Goal: Task Accomplishment & Management: Complete application form

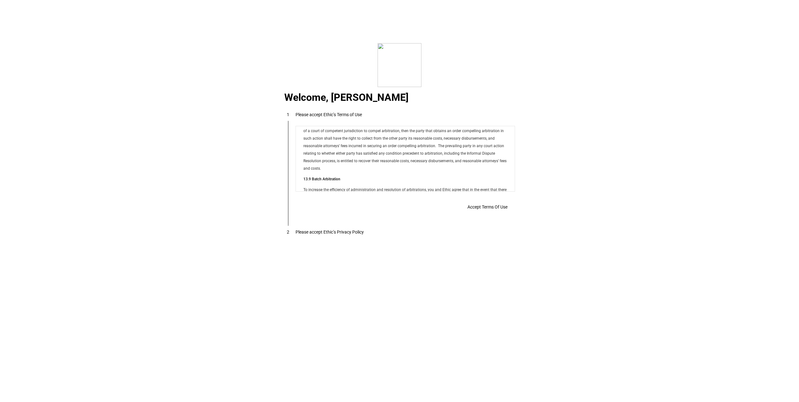
scroll to position [5068, 0]
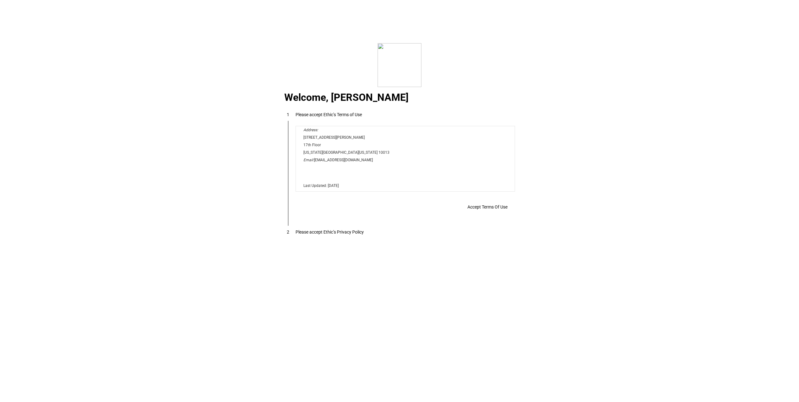
click at [495, 209] on span "Accept Terms Of Use" at bounding box center [487, 206] width 40 height 5
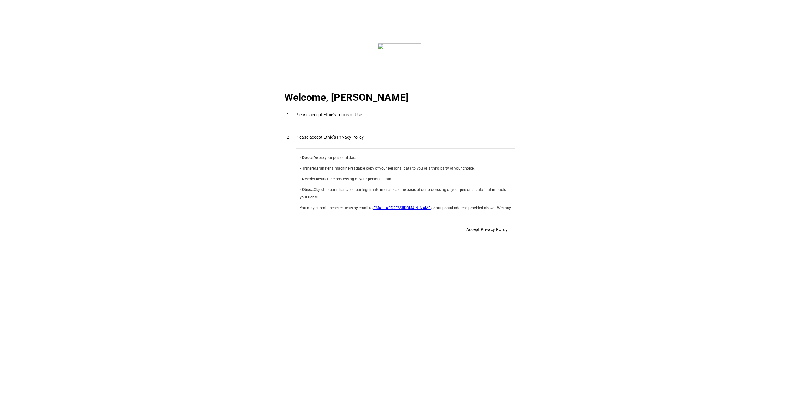
scroll to position [2228, 0]
click at [498, 237] on span at bounding box center [487, 229] width 56 height 15
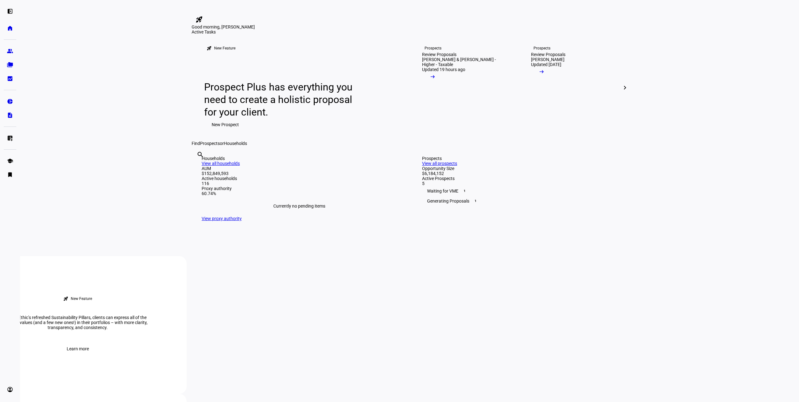
click at [226, 131] on span "New Prospect" at bounding box center [225, 124] width 27 height 13
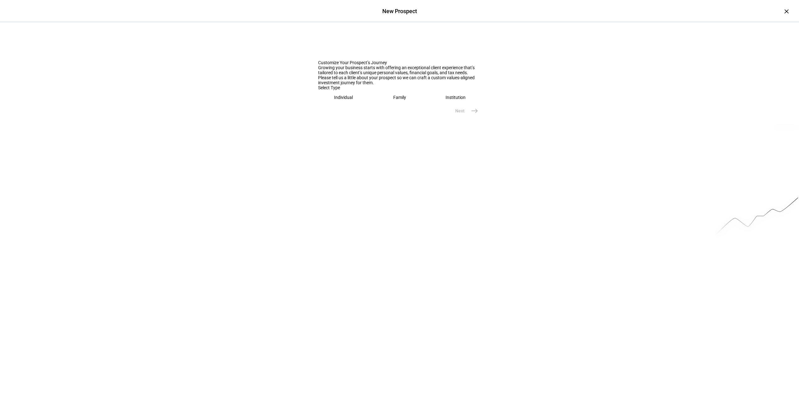
click at [336, 100] on div "Individual" at bounding box center [343, 97] width 19 height 5
click at [349, 120] on input "text" at bounding box center [399, 117] width 163 height 5
click at [394, 105] on eth-mega-radio-button "Family" at bounding box center [398, 97] width 51 height 14
click at [361, 120] on input "text" at bounding box center [399, 117] width 163 height 5
type input "Evan & [PERSON_NAME]"
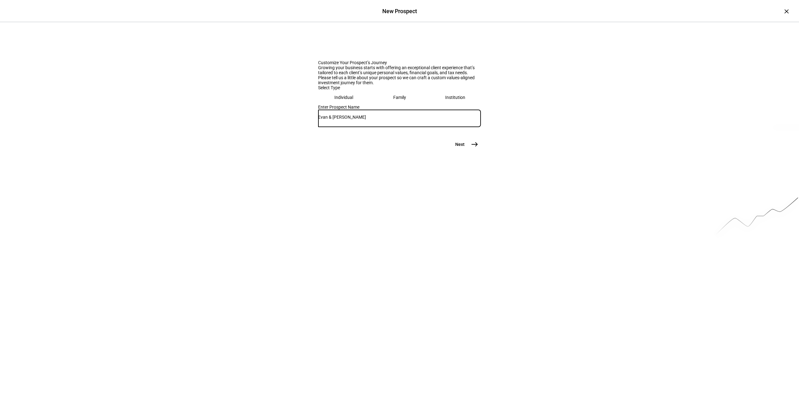
click at [479, 151] on button "Next east" at bounding box center [464, 144] width 33 height 13
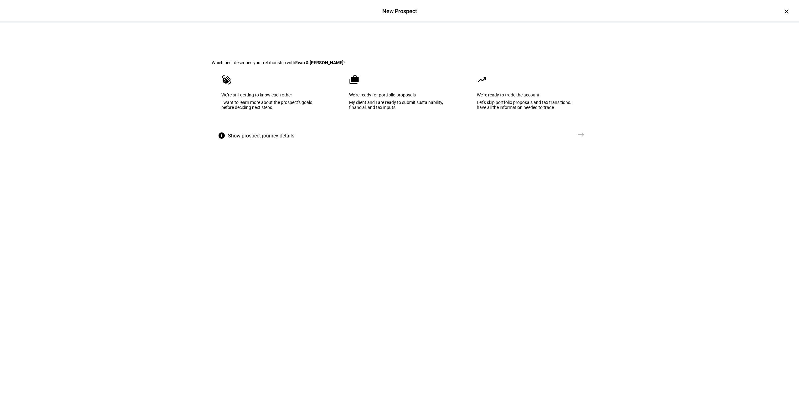
click at [484, 97] on div "We're ready to trade the account" at bounding box center [527, 94] width 101 height 5
click at [397, 97] on div "We’re ready for portfolio proposals" at bounding box center [399, 94] width 101 height 5
click at [580, 138] on mat-icon "east" at bounding box center [581, 135] width 8 height 8
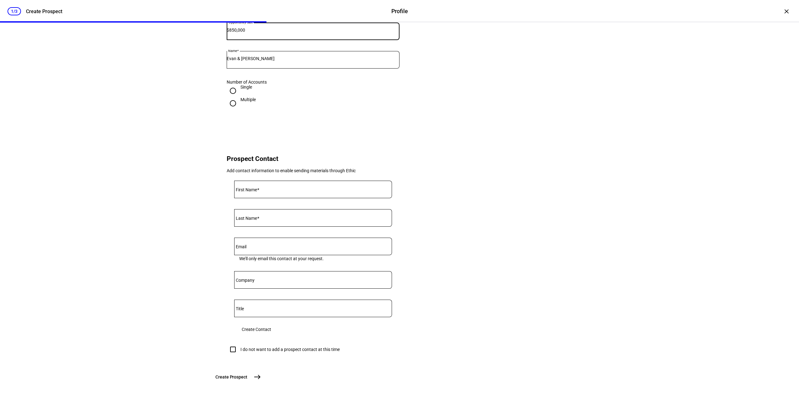
scroll to position [143, 0]
type input "850,000"
click at [278, 186] on input "First Name" at bounding box center [313, 188] width 158 height 5
type input "[PERSON_NAME]"
type input "Small"
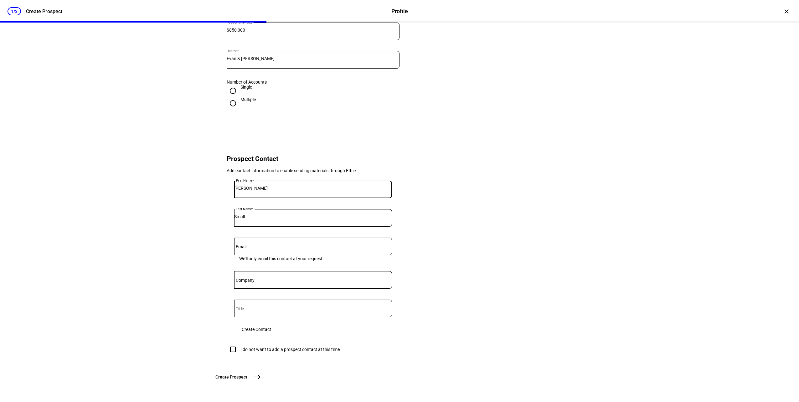
click at [262, 243] on input "Email" at bounding box center [313, 245] width 158 height 5
click at [206, 265] on div "Prospect Information Tell us a bit of information to help us better understand …" at bounding box center [400, 158] width 396 height 485
click at [271, 323] on span "Create Contact" at bounding box center [256, 329] width 29 height 13
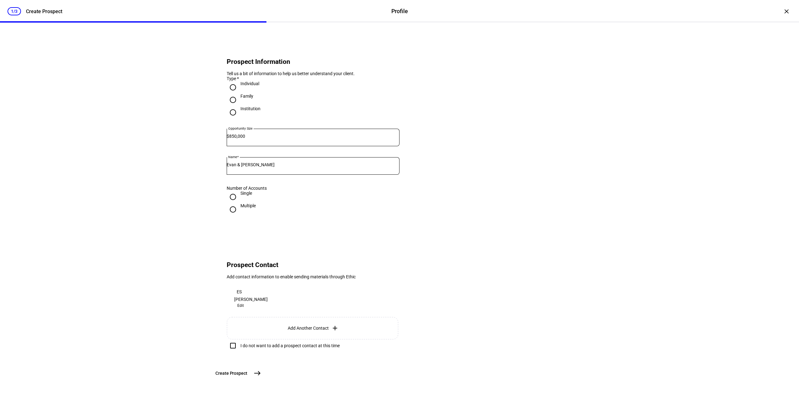
click at [261, 377] on mat-icon "east" at bounding box center [258, 373] width 8 height 8
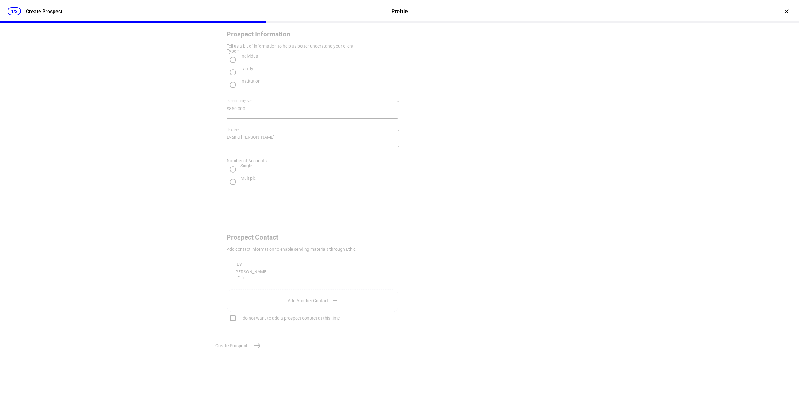
scroll to position [0, 0]
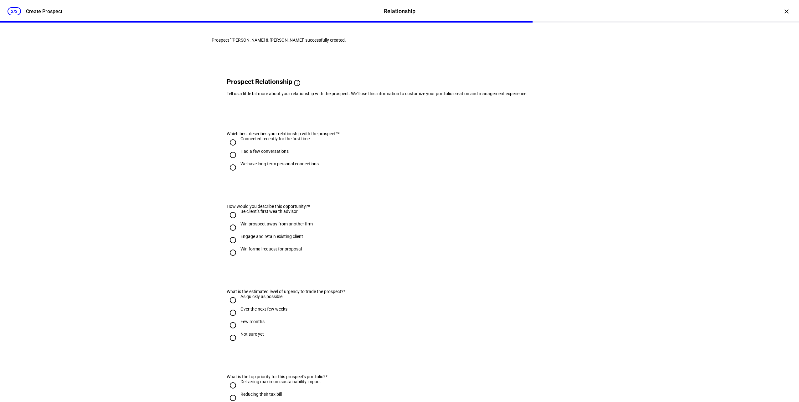
click at [260, 166] on div "We have long term personal connections" at bounding box center [279, 163] width 78 height 5
click at [239, 174] on input "We have long term personal connections" at bounding box center [233, 167] width 13 height 13
radio input "true"
click at [246, 239] on div "Engage and retain existing client" at bounding box center [271, 236] width 63 height 5
click at [239, 246] on input "Engage and retain existing client" at bounding box center [233, 240] width 13 height 13
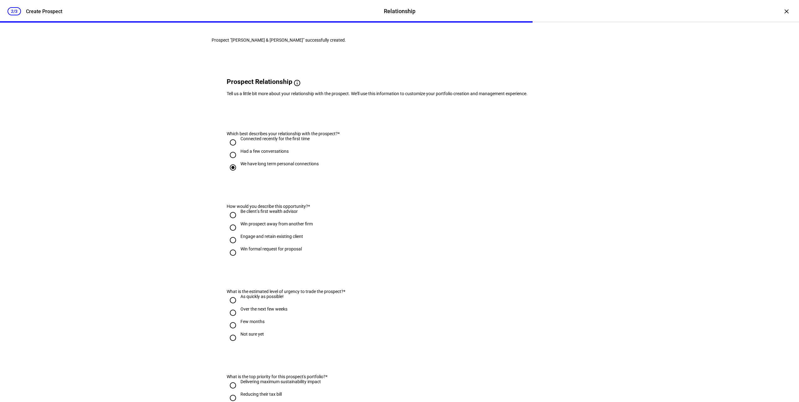
radio input "true"
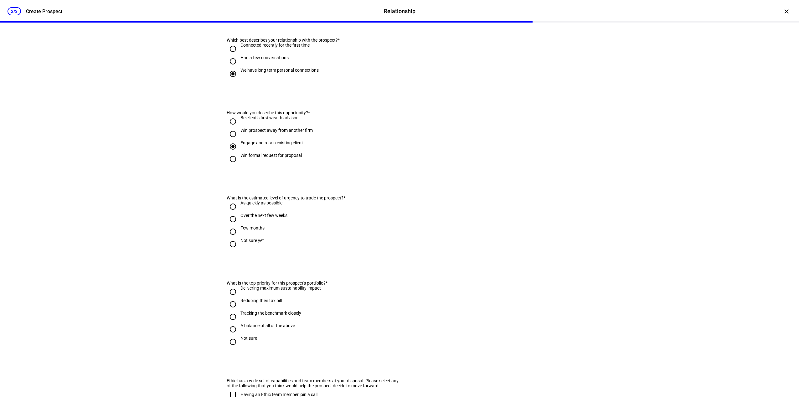
scroll to position [94, 0]
click at [264, 205] on div "As quickly as possible!" at bounding box center [261, 202] width 43 height 5
click at [239, 213] on input "As quickly as possible!" at bounding box center [233, 206] width 13 height 13
radio input "true"
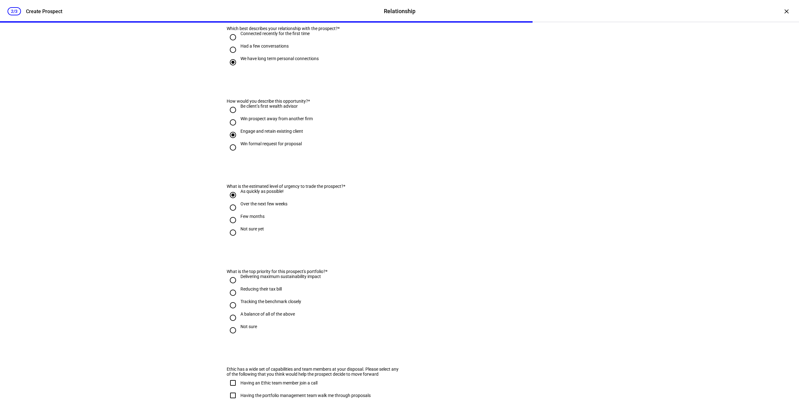
scroll to position [125, 0]
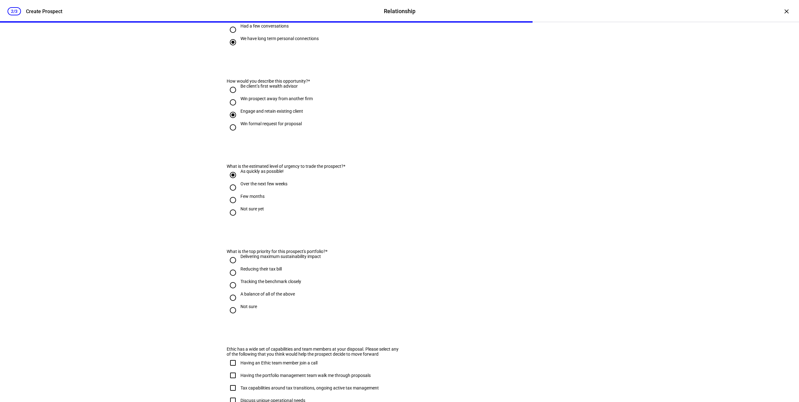
click at [262, 284] on div "Tracking the benchmark closely" at bounding box center [270, 281] width 61 height 5
click at [239, 291] on input "Tracking the benchmark closely" at bounding box center [233, 285] width 13 height 13
radio input "true"
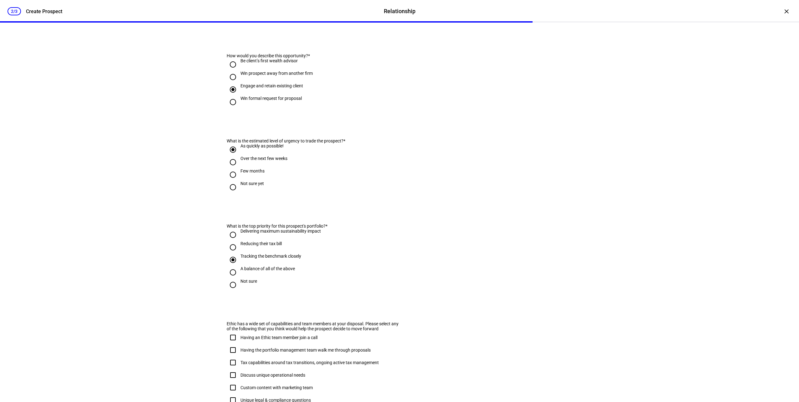
scroll to position [188, 0]
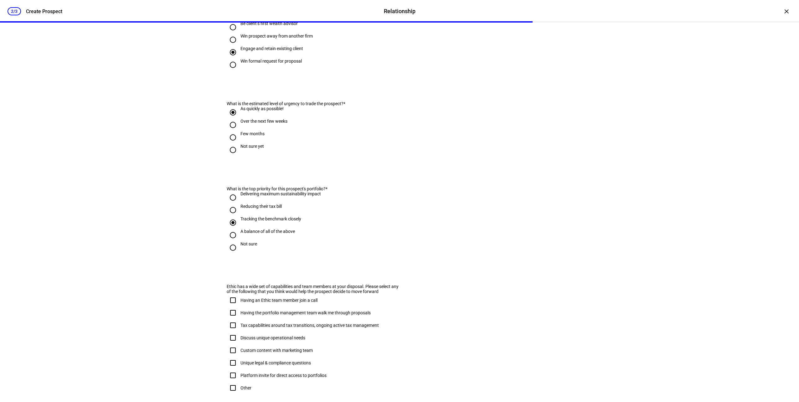
click at [230, 216] on input "Reducing their tax bill" at bounding box center [233, 210] width 13 height 13
radio input "true"
click at [231, 229] on input "Tracking the benchmark closely" at bounding box center [233, 222] width 13 height 13
radio input "true"
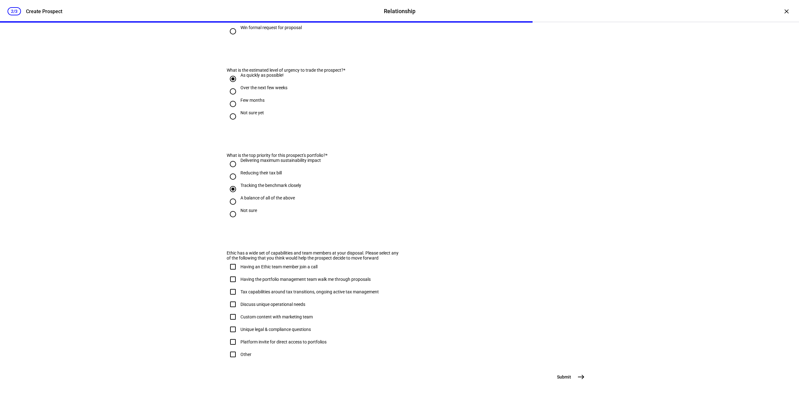
scroll to position [254, 0]
click at [578, 375] on mat-icon "east" at bounding box center [581, 377] width 8 height 8
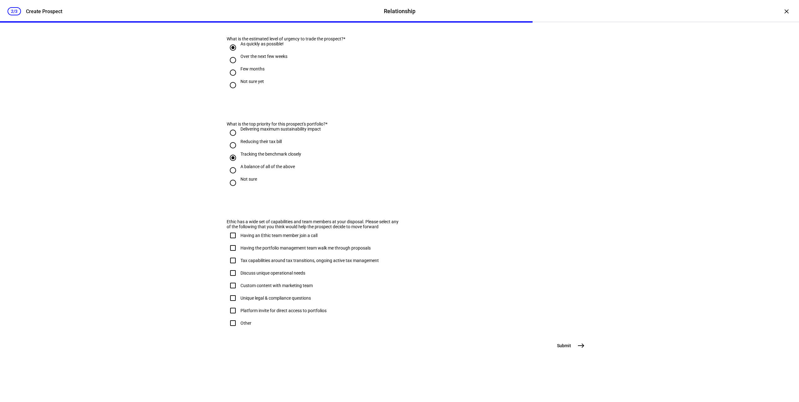
scroll to position [0, 0]
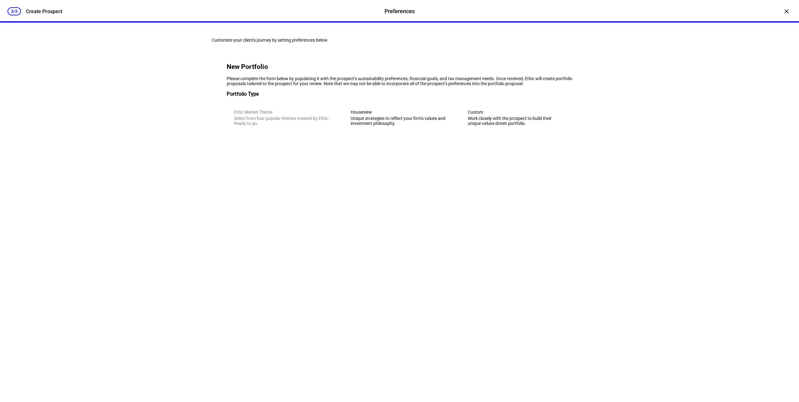
click at [468, 115] on div "Custom" at bounding box center [516, 112] width 97 height 5
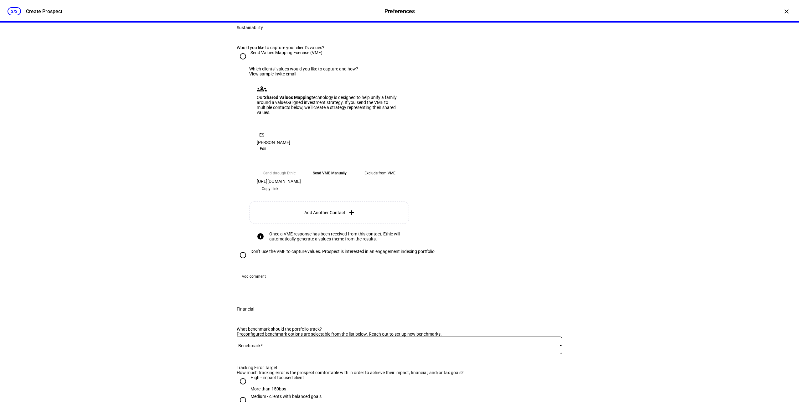
scroll to position [219, 0]
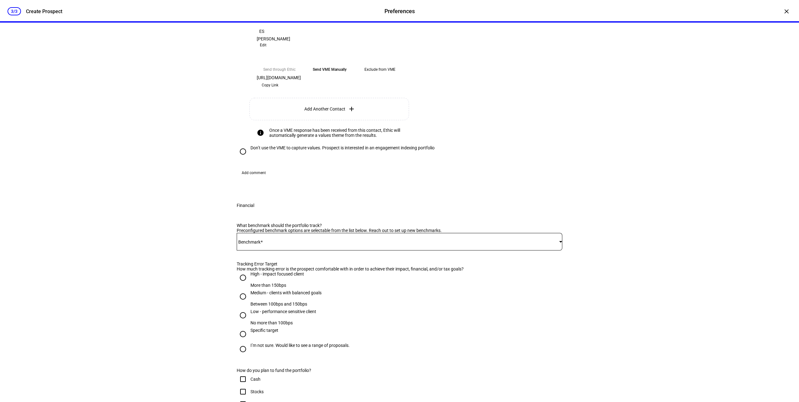
click at [237, 158] on input "Don’t use the VME to capture values. Prospect is interested in an engagement in…" at bounding box center [243, 151] width 13 height 13
radio input "true"
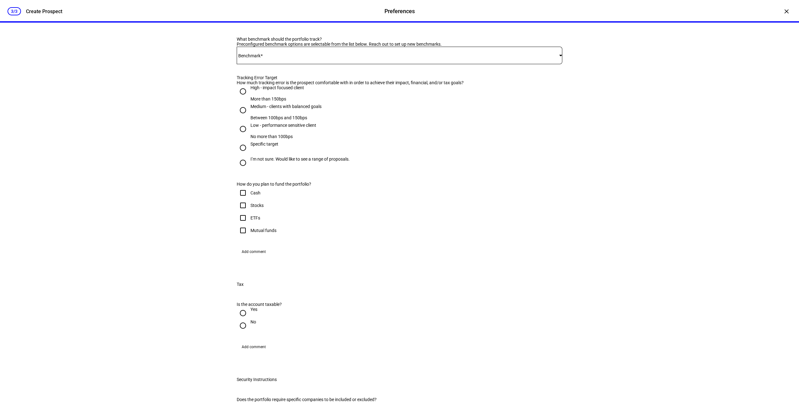
click at [244, 116] on input "Medium - clients with balanced goals Between 100bps and 150bps" at bounding box center [243, 110] width 13 height 13
radio input "true"
click at [242, 199] on input "Cash" at bounding box center [243, 193] width 13 height 13
checkbox input "true"
click at [269, 64] on div at bounding box center [399, 56] width 325 height 18
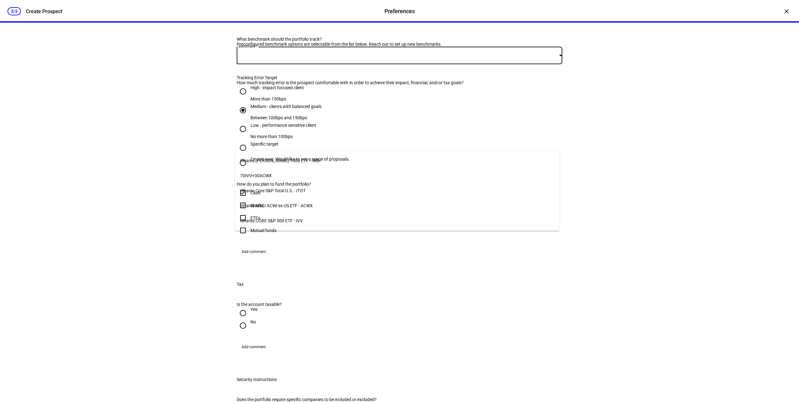
click at [264, 173] on span "70IVV+30ACWX" at bounding box center [256, 175] width 32 height 5
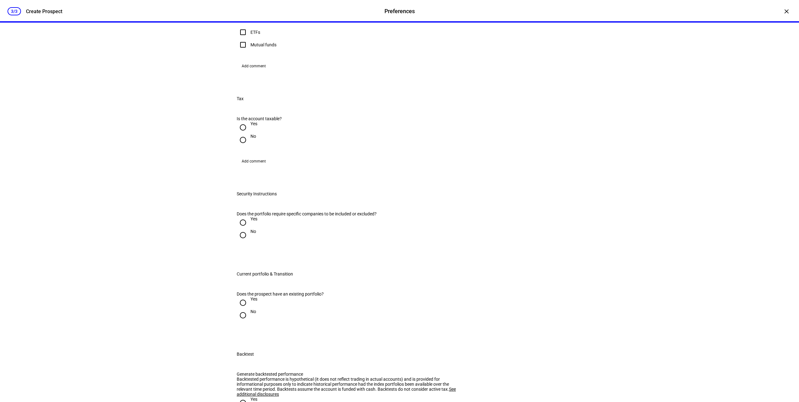
scroll to position [407, 0]
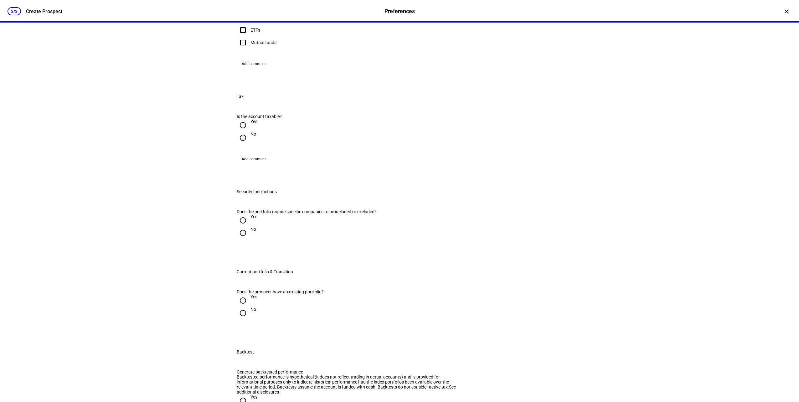
click at [238, 131] on input "Yes" at bounding box center [243, 125] width 13 height 13
radio input "true"
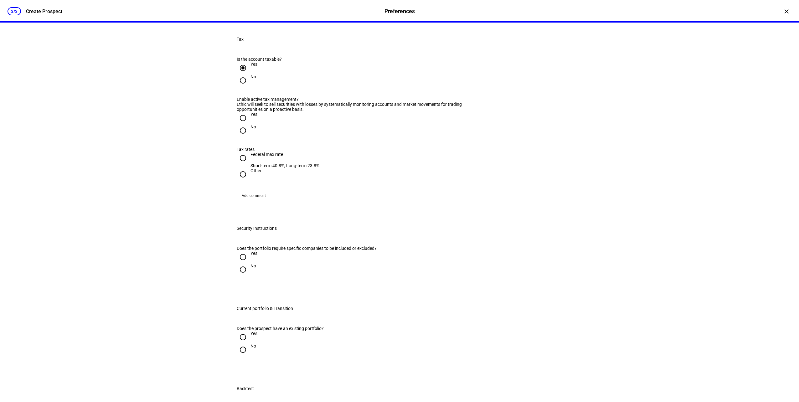
scroll to position [469, 0]
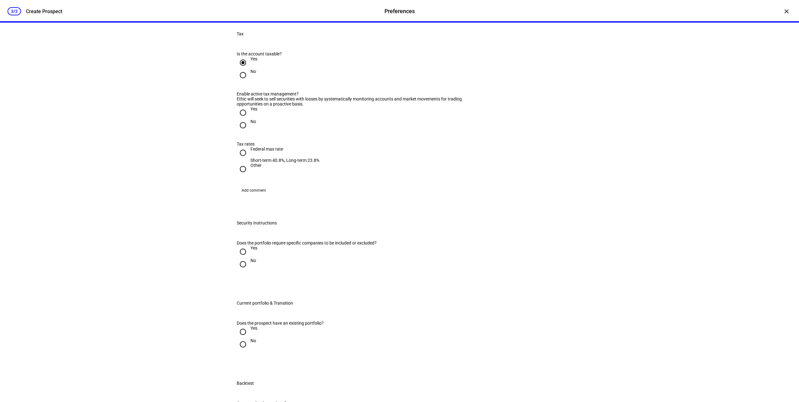
click at [243, 119] on input "Yes" at bounding box center [243, 112] width 13 height 13
radio input "true"
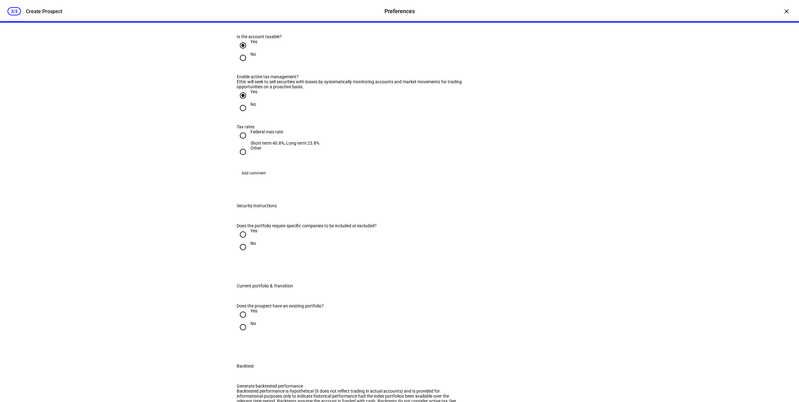
scroll to position [501, 0]
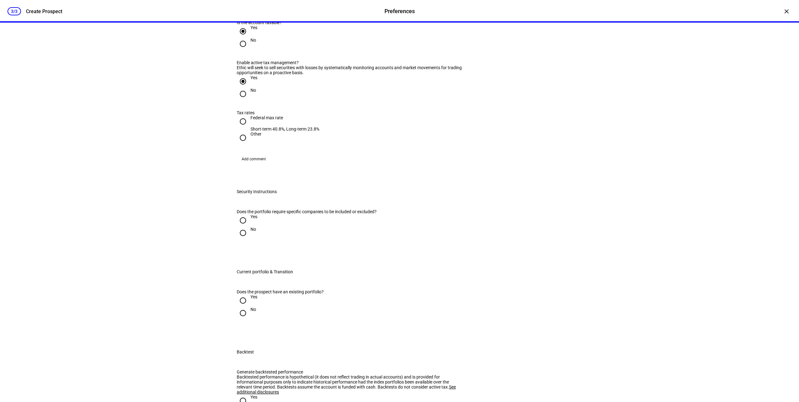
click at [241, 128] on input "Federal max rate Short-term 40.8%, Long-term 23.8%" at bounding box center [243, 121] width 13 height 13
radio input "true"
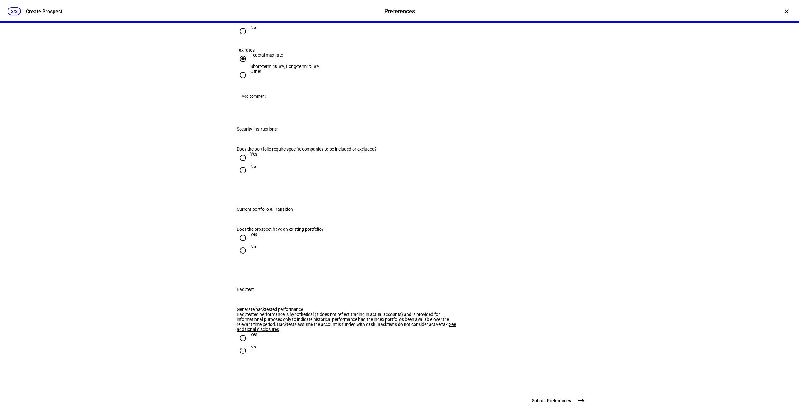
scroll to position [595, 0]
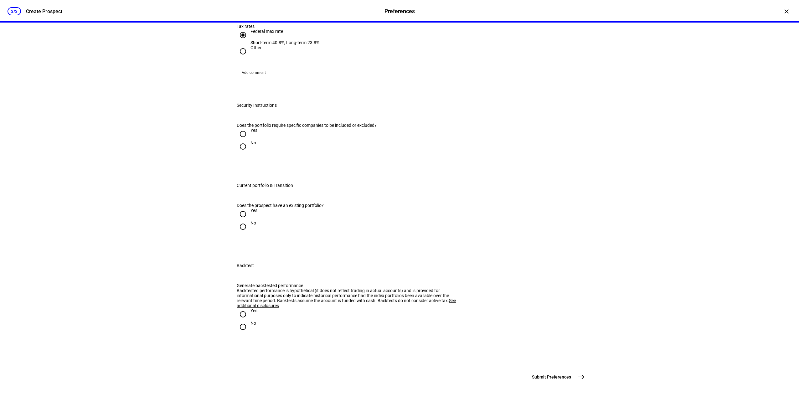
click at [243, 153] on input "No" at bounding box center [243, 146] width 13 height 13
radio input "true"
click at [239, 220] on input "Yes" at bounding box center [243, 214] width 13 height 13
radio input "true"
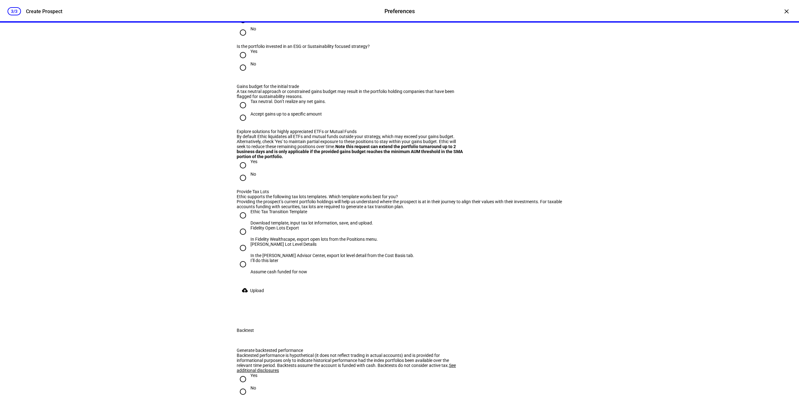
scroll to position [782, 0]
click at [243, 73] on input "No" at bounding box center [243, 66] width 13 height 13
radio input "true"
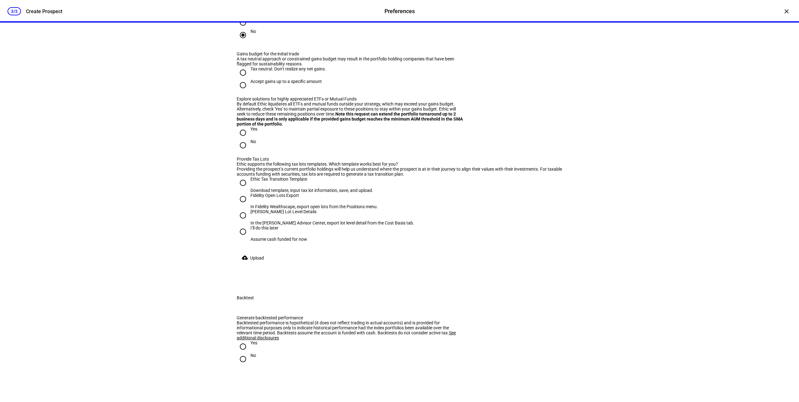
click at [241, 91] on input "Accept gains up to a specific amount" at bounding box center [243, 85] width 13 height 13
radio input "true"
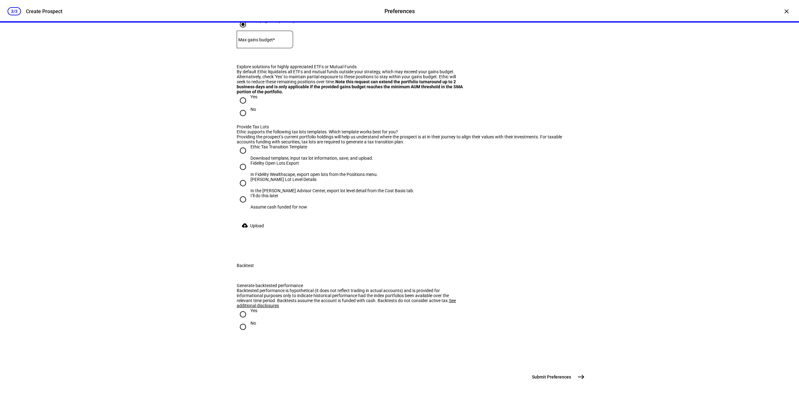
scroll to position [950, 0]
click at [251, 166] on div "Fidelity Open Lots Export" at bounding box center [313, 163] width 127 height 5
click at [249, 173] on input "Fidelity Open Lots Export In Fidelity Wealthscape, export open lots from the Po…" at bounding box center [243, 167] width 13 height 13
radio input "true"
click at [275, 42] on mat-label "Max gains budget*" at bounding box center [256, 39] width 37 height 5
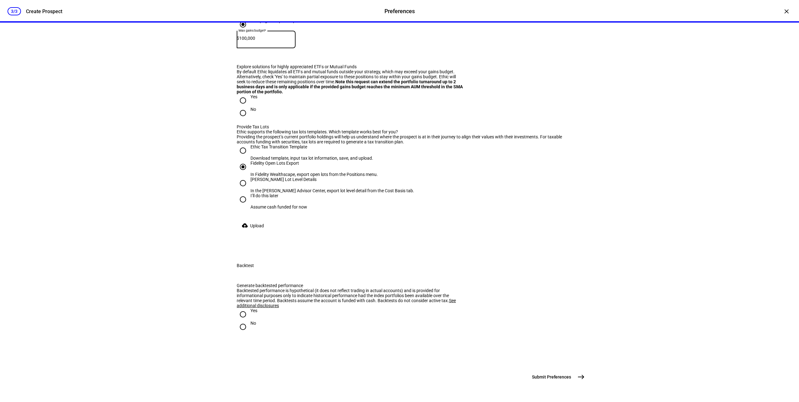
type input "100,000"
click at [327, 59] on div "Accept gains up to a specific amount Max gains budget* $ 100,000" at bounding box center [399, 38] width 325 height 41
click at [243, 308] on input "Yes" at bounding box center [243, 314] width 13 height 13
radio input "true"
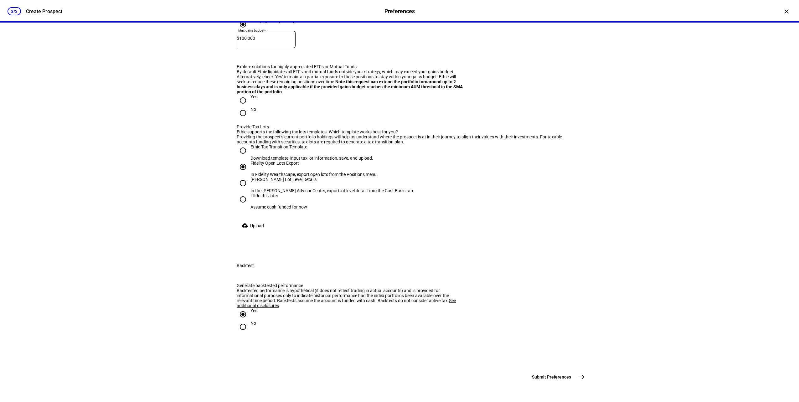
click at [580, 380] on mat-icon "east" at bounding box center [581, 377] width 8 height 8
click at [239, 119] on input "No" at bounding box center [243, 113] width 13 height 13
radio input "true"
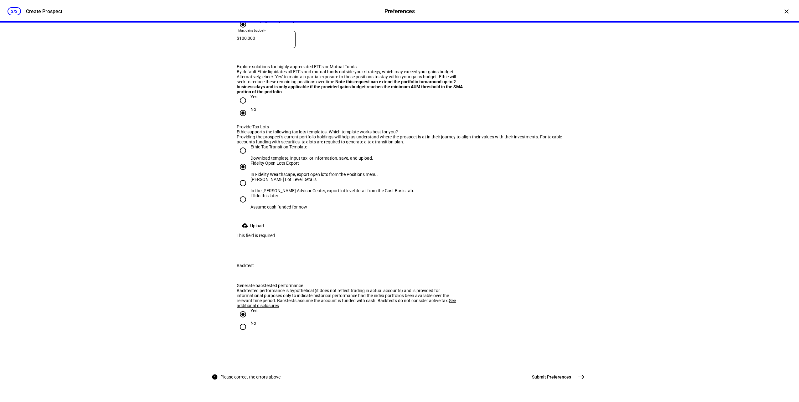
click at [575, 377] on span "east" at bounding box center [581, 377] width 13 height 13
click at [484, 207] on div "Provide Tax Lots Ethic supports the following tax lots templates. Which templat…" at bounding box center [399, 181] width 325 height 114
click at [579, 377] on mat-icon "east" at bounding box center [581, 377] width 8 height 8
drag, startPoint x: 248, startPoint y: 212, endPoint x: 248, endPoint y: 215, distance: 3.8
click at [248, 233] on div "This field is required" at bounding box center [256, 235] width 38 height 5
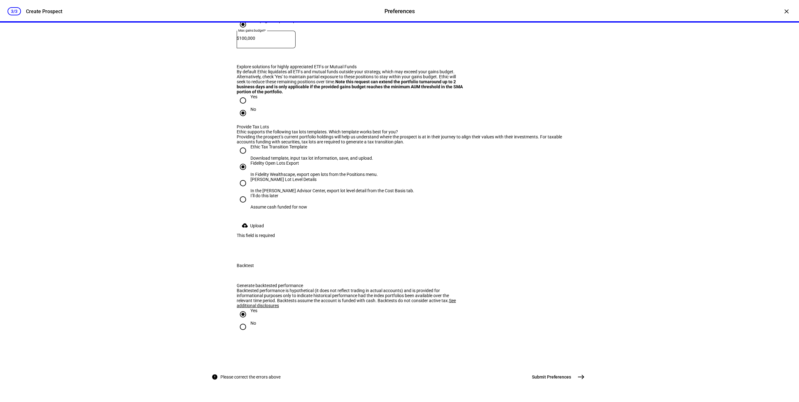
click at [231, 193] on div "Does the prospect have an existing portfolio? Yes No Is the portfolio invested …" at bounding box center [400, 78] width 346 height 340
click at [242, 222] on mat-icon "cloud_upload" at bounding box center [245, 225] width 6 height 6
click at [280, 161] on div "Fidelity Open Lots Export" at bounding box center [313, 163] width 127 height 5
click at [249, 161] on input "Fidelity Open Lots Export In Fidelity Wealthscape, export open lots from the Po…" at bounding box center [243, 167] width 13 height 13
click at [230, 226] on div "Does the prospect have an existing portfolio? Yes No Is the portfolio invested …" at bounding box center [400, 78] width 346 height 340
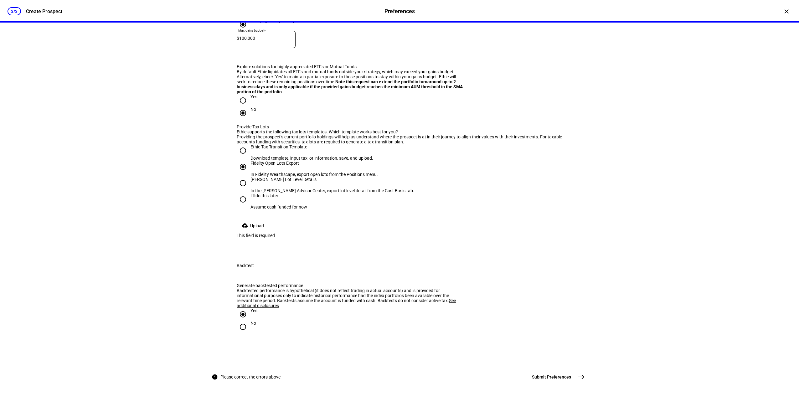
click at [240, 176] on div at bounding box center [242, 183] width 15 height 15
radio input "false"
radio input "true"
click at [241, 177] on input "[PERSON_NAME] Lot Level Details In the [PERSON_NAME] Advisor Center, export lot…" at bounding box center [243, 183] width 13 height 13
click at [244, 161] on input "Fidelity Open Lots Export In Fidelity Wealthscape, export open lots from the Po…" at bounding box center [243, 167] width 13 height 13
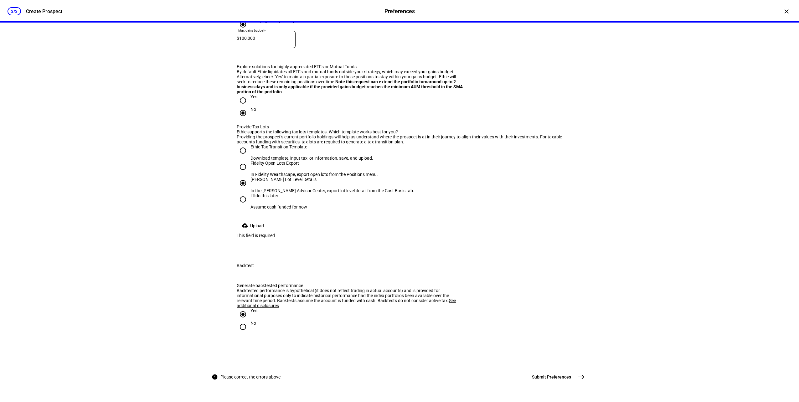
radio input "true"
click at [338, 193] on div "I’ll do this later Assume cash funded for now" at bounding box center [399, 201] width 325 height 16
click at [317, 119] on div "No" at bounding box center [399, 113] width 325 height 13
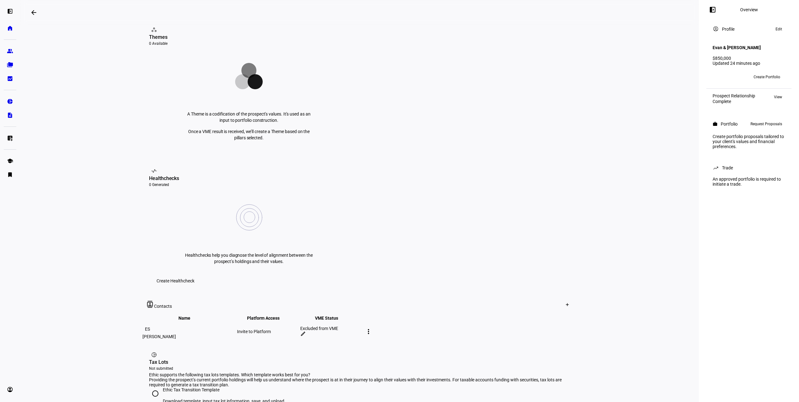
scroll to position [125, 0]
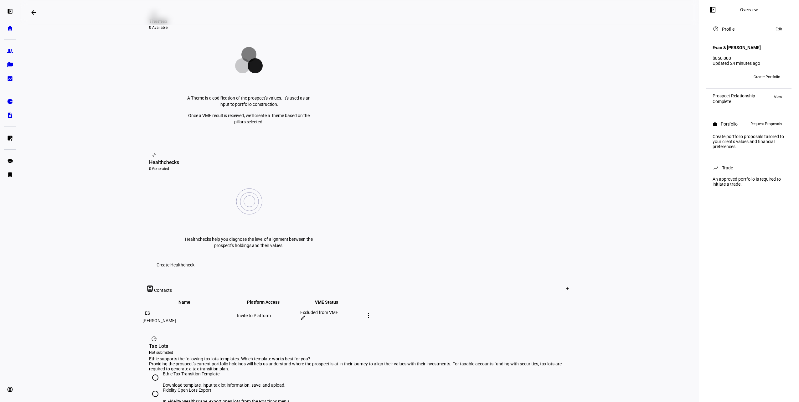
click at [149, 308] on div "ES" at bounding box center [147, 313] width 10 height 10
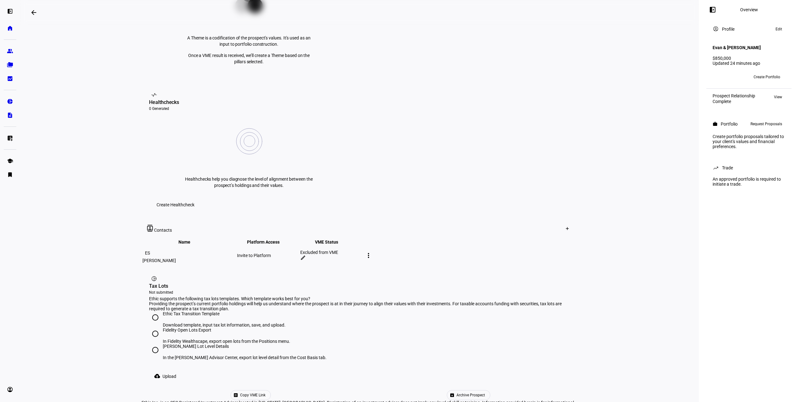
scroll to position [186, 0]
click at [372, 251] on mat-icon "more_vert" at bounding box center [369, 255] width 8 height 8
click at [649, 164] on div at bounding box center [399, 201] width 799 height 402
click at [763, 72] on span "Create Portfolio" at bounding box center [766, 77] width 27 height 10
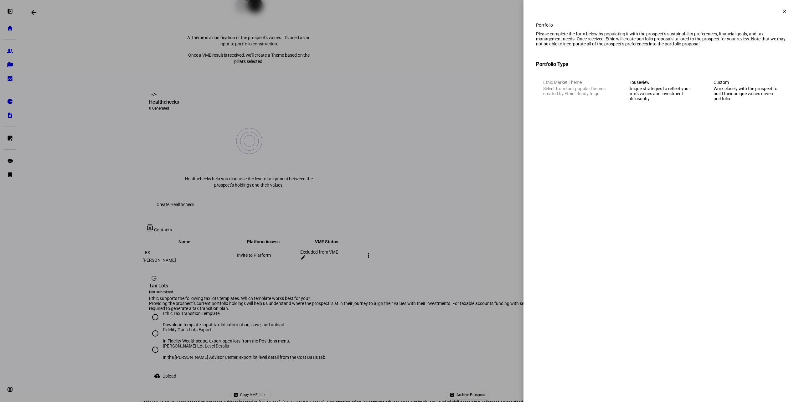
click at [725, 101] on div "Work closely with the prospect to build their unique values driven portfolio." at bounding box center [746, 93] width 66 height 15
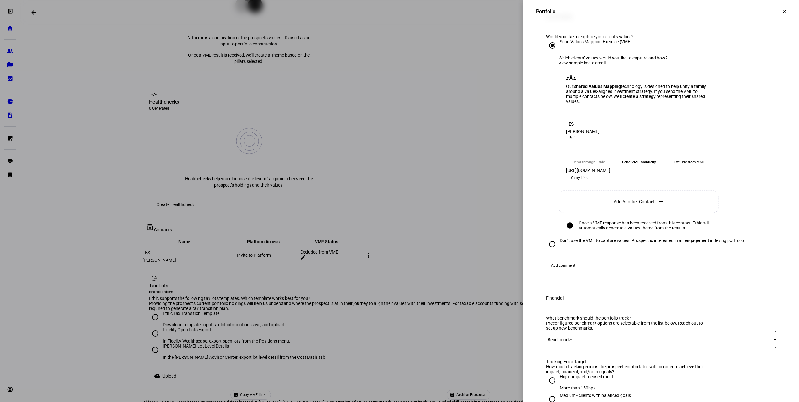
scroll to position [156, 0]
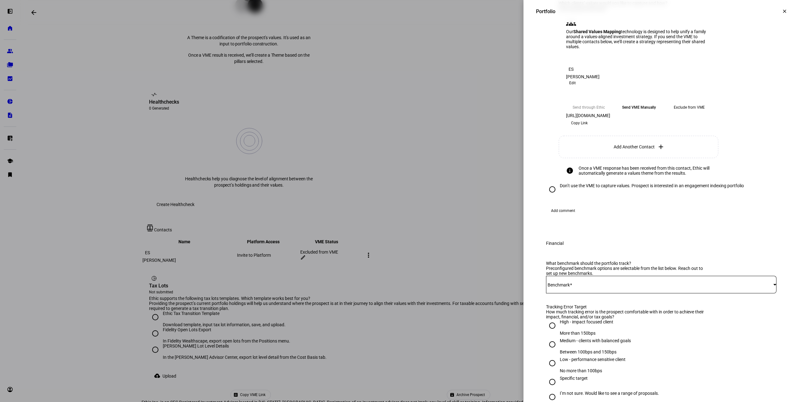
click at [547, 196] on input "Don’t use the VME to capture values. Prospect is interested in an engagement in…" at bounding box center [552, 189] width 13 height 13
radio input "true"
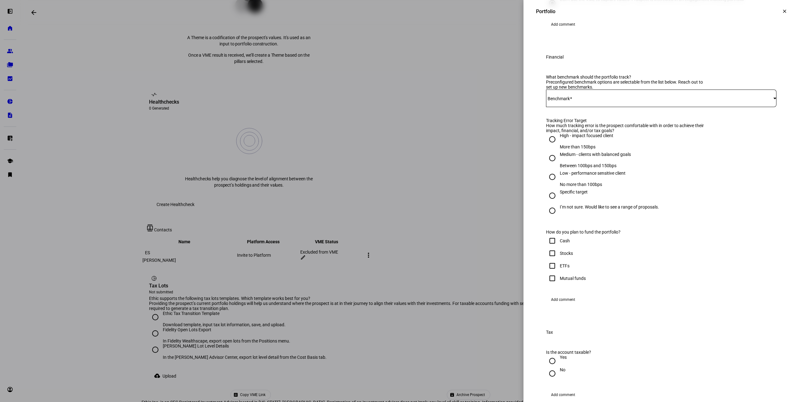
click at [551, 164] on input "Medium - clients with balanced goals Between 100bps and 150bps" at bounding box center [552, 158] width 13 height 13
radio input "true"
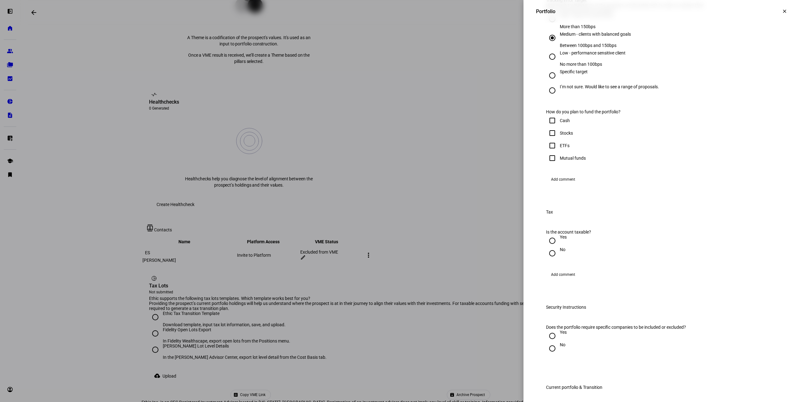
scroll to position [282, 0]
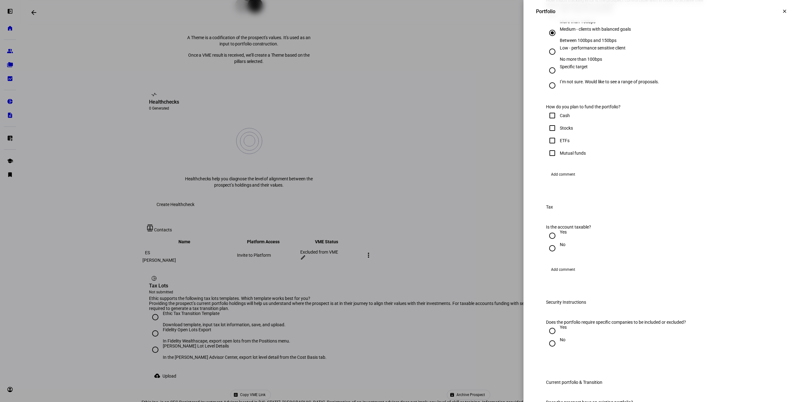
click at [547, 122] on input "Cash" at bounding box center [552, 115] width 13 height 13
checkbox input "true"
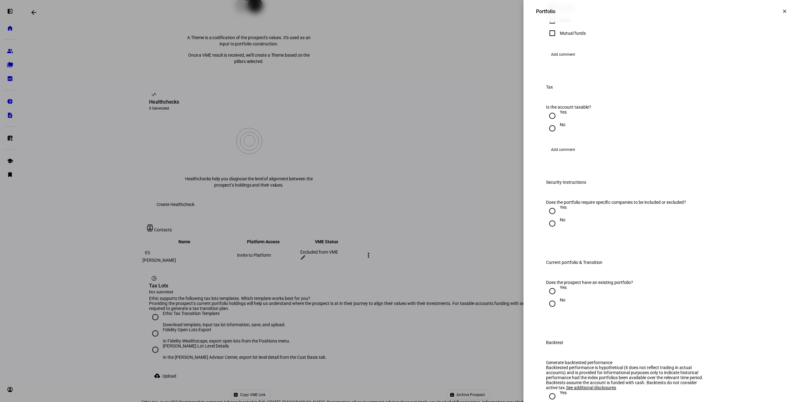
scroll to position [407, 0]
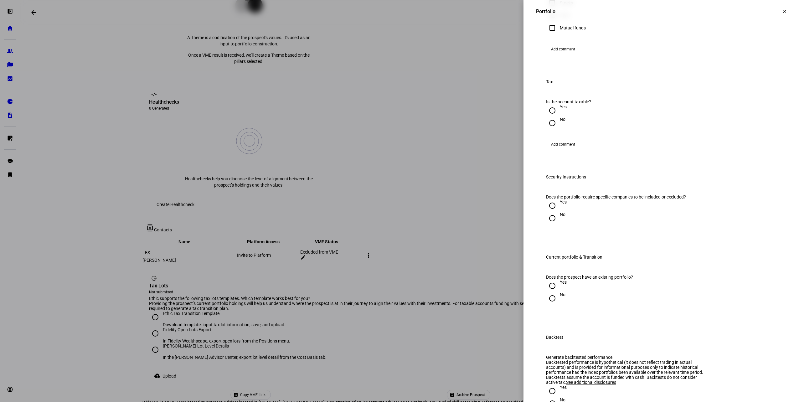
click at [546, 117] on input "Yes" at bounding box center [552, 110] width 13 height 13
radio input "true"
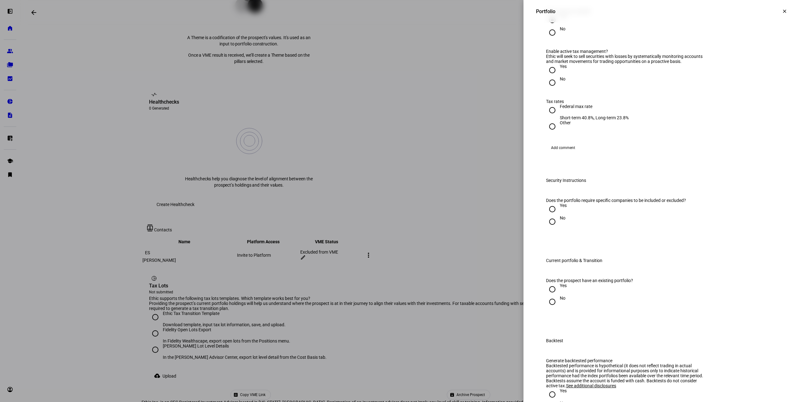
scroll to position [501, 0]
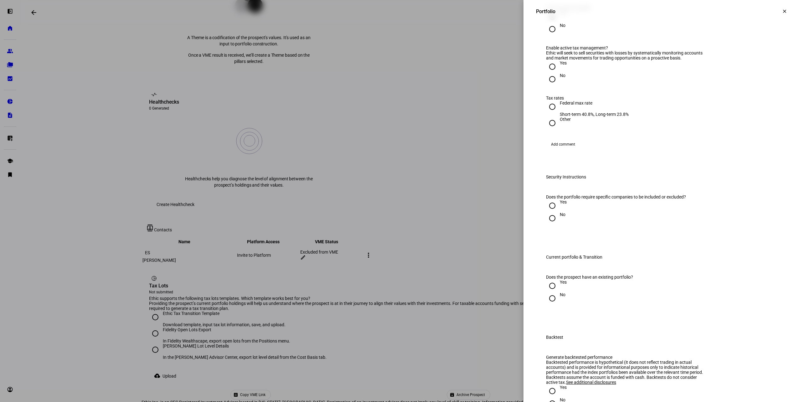
click at [546, 73] on input "Yes" at bounding box center [552, 66] width 13 height 13
radio input "true"
click at [548, 113] on input "Federal max rate Short-term 40.8%, Long-term 23.8%" at bounding box center [552, 106] width 13 height 13
radio input "true"
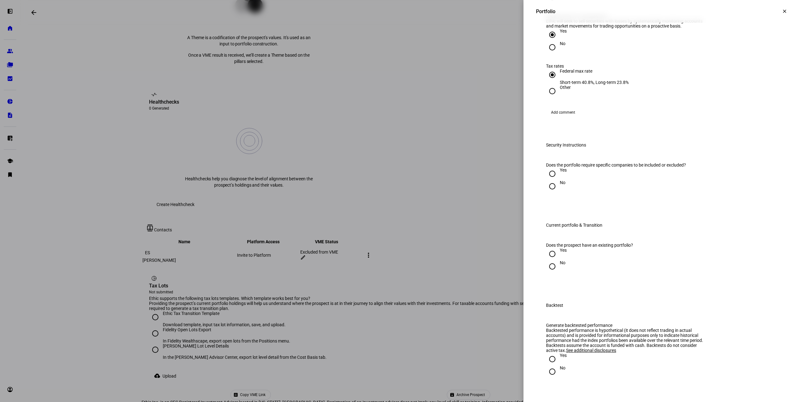
scroll to position [626, 0]
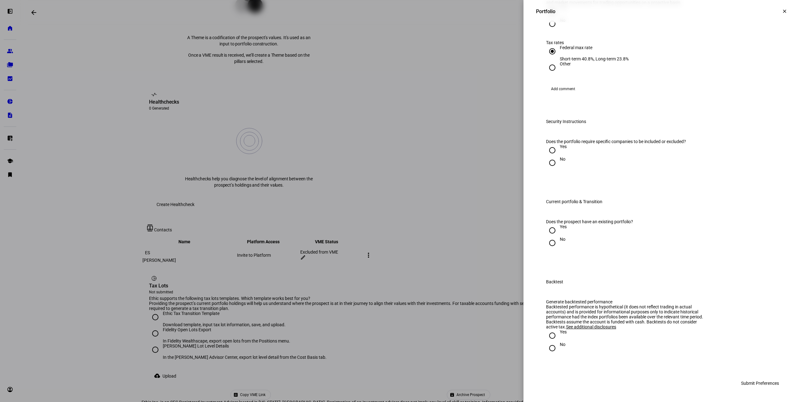
click at [549, 169] on input "No" at bounding box center [552, 162] width 13 height 13
radio input "true"
click at [551, 237] on input "Yes" at bounding box center [552, 230] width 13 height 13
radio input "true"
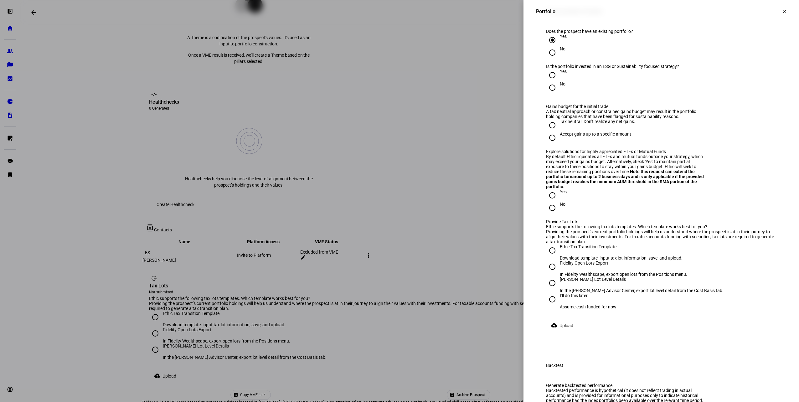
scroll to position [751, 0]
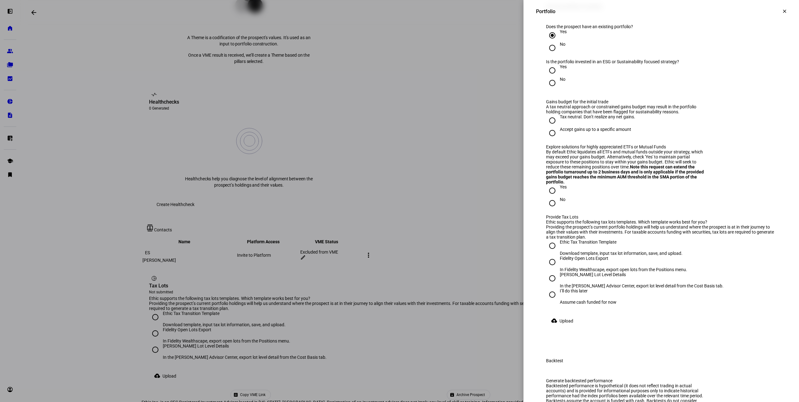
click at [547, 89] on input "No" at bounding box center [552, 83] width 13 height 13
radio input "true"
click at [550, 139] on input "Accept gains up to a specific amount" at bounding box center [552, 133] width 13 height 13
radio input "true"
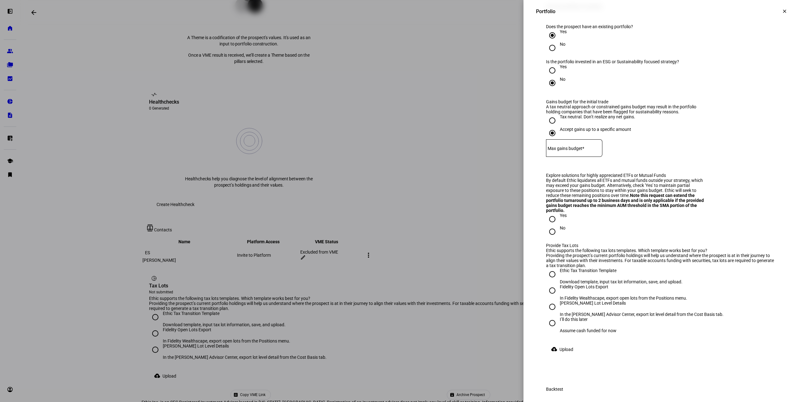
click at [571, 151] on mat-label "Max gains budget*" at bounding box center [565, 148] width 37 height 5
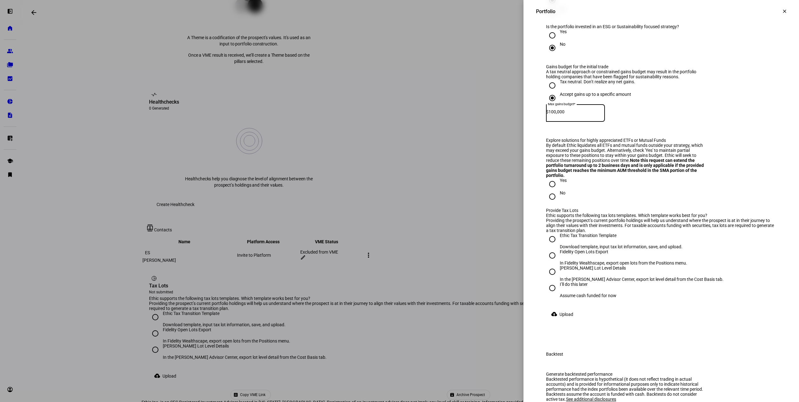
scroll to position [845, 0]
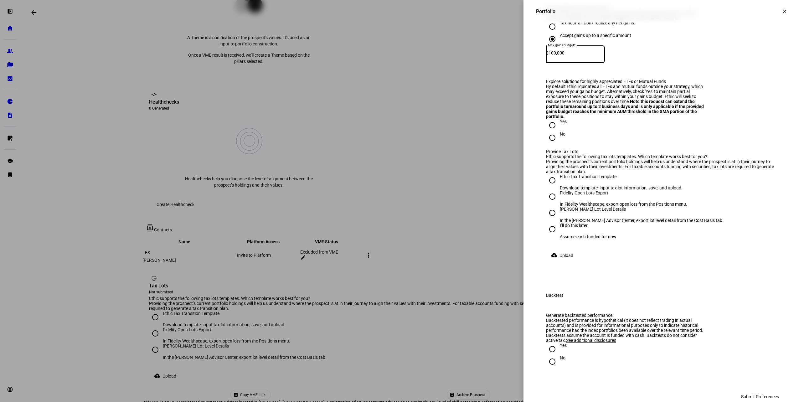
type input "100,000"
click at [546, 144] on input "No" at bounding box center [552, 137] width 13 height 13
radio input "true"
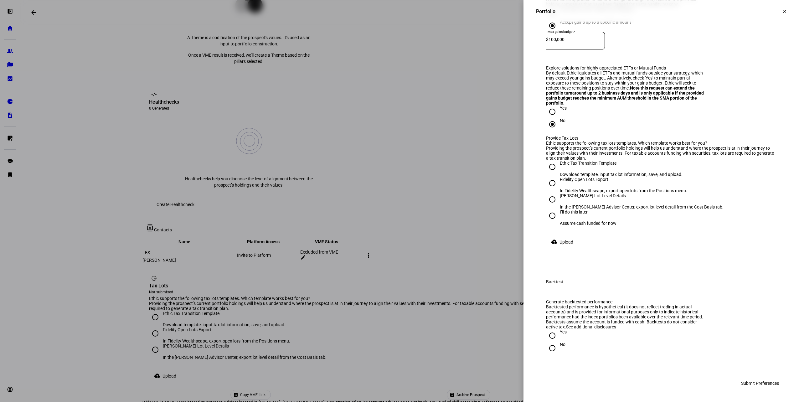
scroll to position [939, 0]
drag, startPoint x: 549, startPoint y: 270, endPoint x: 550, endPoint y: 274, distance: 3.8
click at [549, 189] on input "Fidelity Open Lots Export In Fidelity Wealthscape, export open lots from the Po…" at bounding box center [552, 183] width 13 height 13
radio input "true"
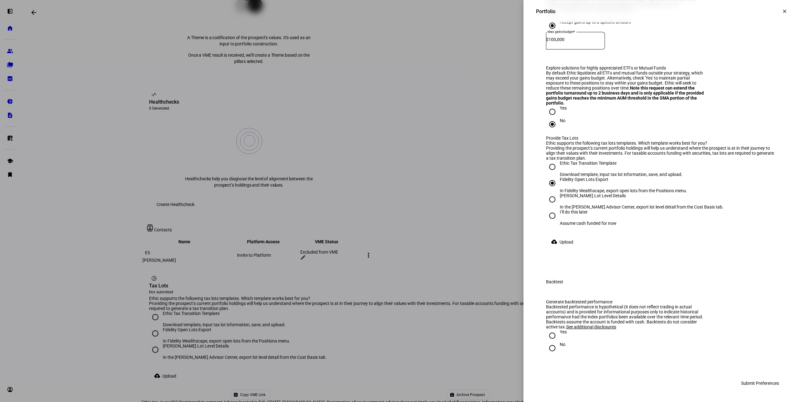
click at [548, 350] on input "No" at bounding box center [552, 348] width 13 height 13
radio input "true"
click at [551, 328] on div "Backtested performance is hypothetical (it does not reflect trading in actual a…" at bounding box center [626, 316] width 161 height 25
click at [549, 334] on input "Yes" at bounding box center [552, 335] width 13 height 13
radio input "true"
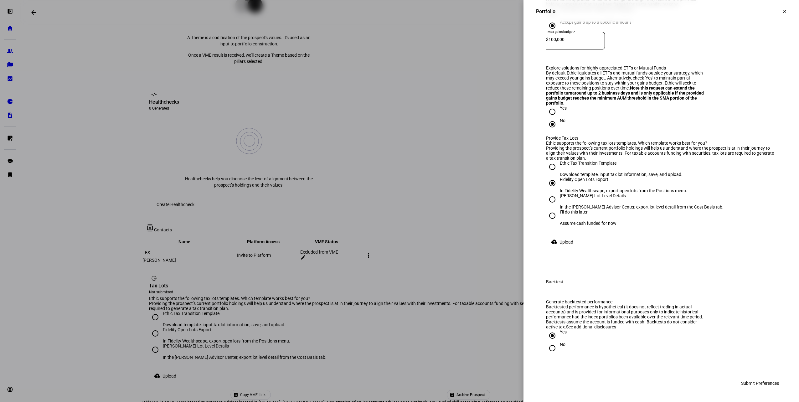
click at [749, 388] on span "Submit Preferences" at bounding box center [760, 383] width 38 height 13
click at [595, 264] on div "Does the prospect have an existing portfolio? Yes No Is the portfolio invested …" at bounding box center [661, 86] width 250 height 355
click at [568, 254] on div "This field is required" at bounding box center [565, 251] width 38 height 5
click at [546, 189] on input "Fidelity Open Lots Export In Fidelity Wealthscape, export open lots from the Po…" at bounding box center [552, 183] width 13 height 13
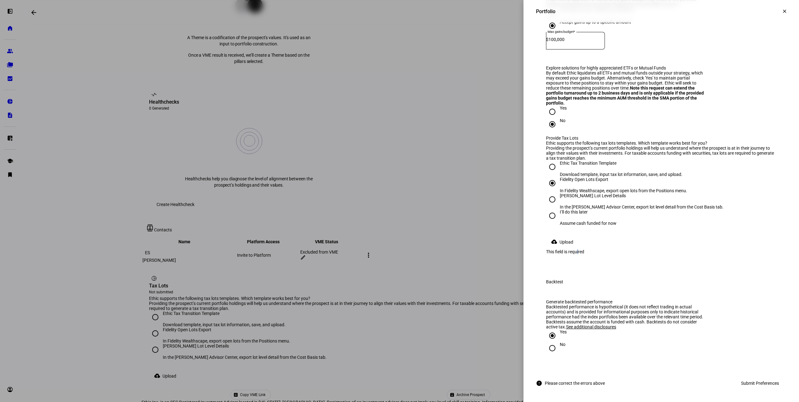
click at [547, 222] on input "I’ll do this later Assume cash funded for now" at bounding box center [552, 215] width 13 height 13
radio input "true"
click at [745, 387] on span "Submit Preferences" at bounding box center [760, 383] width 38 height 13
click at [746, 384] on span "Submit Preferences" at bounding box center [760, 383] width 38 height 13
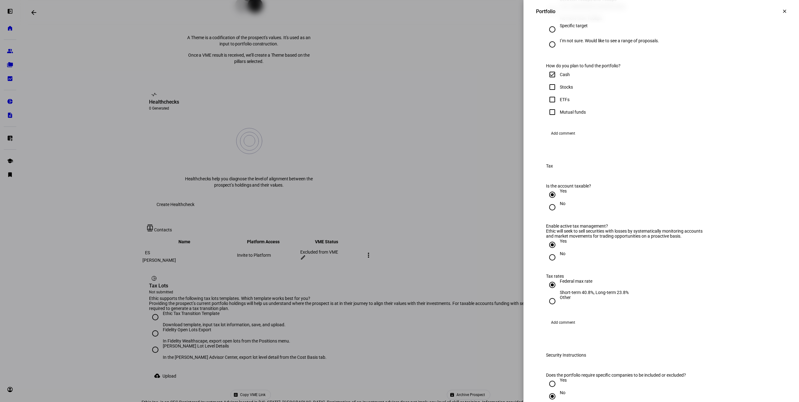
scroll to position [72, 0]
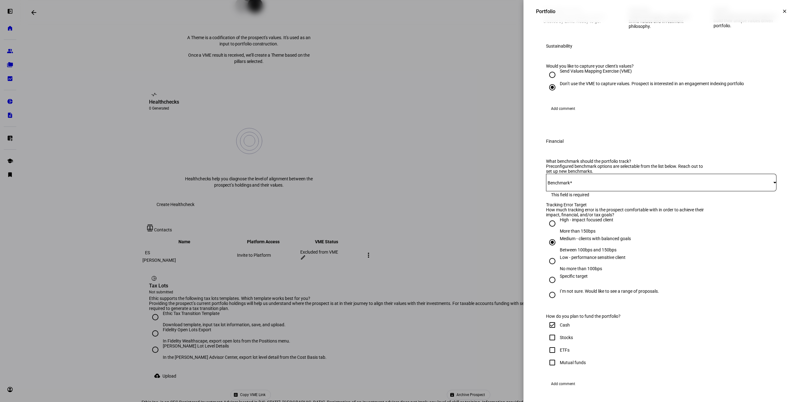
click at [581, 185] on span at bounding box center [659, 182] width 227 height 5
click at [558, 268] on span "70IVV+30ACWX" at bounding box center [562, 270] width 32 height 5
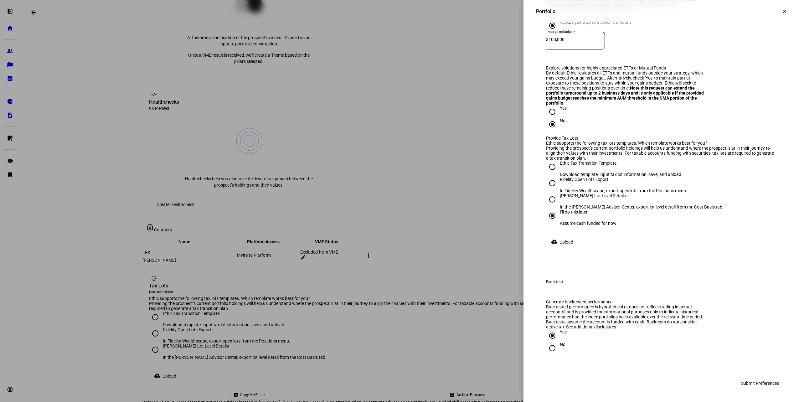
scroll to position [1043, 0]
click at [746, 382] on span "Submit Preferences" at bounding box center [760, 383] width 38 height 13
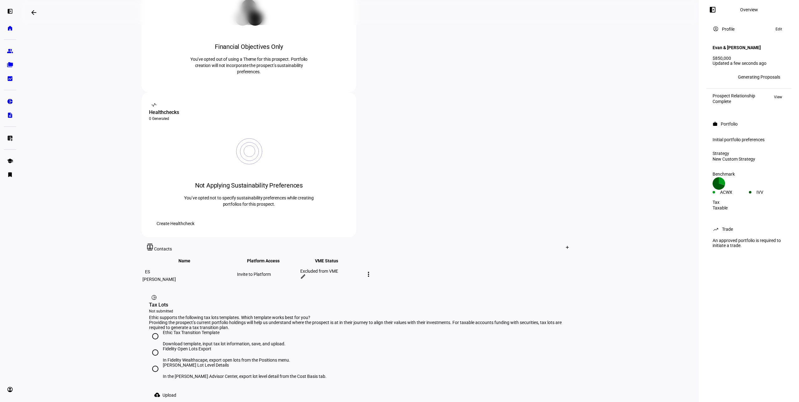
scroll to position [129, 0]
